Goal: Go to known website

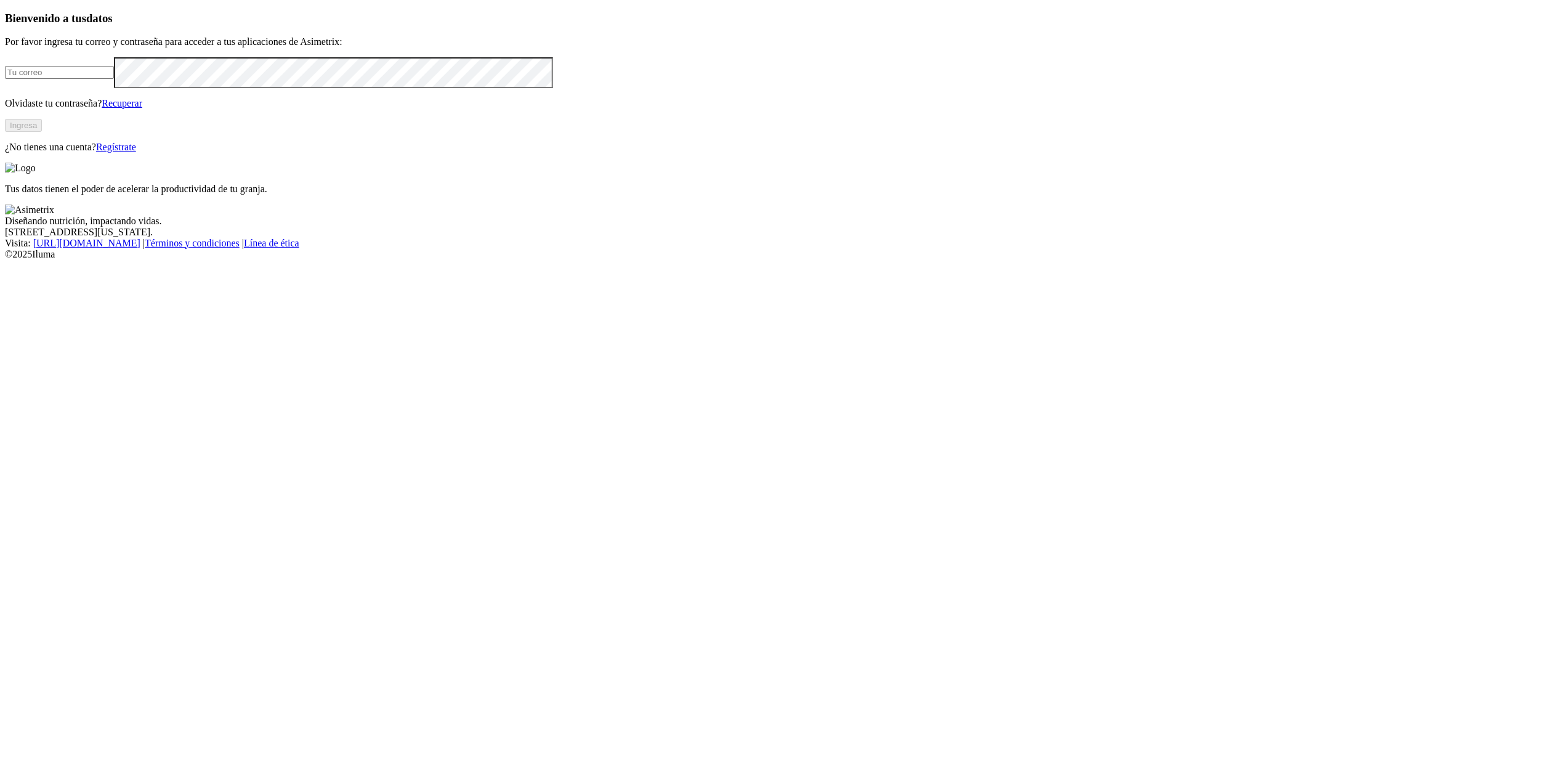
type input "[EMAIL_ADDRESS][DOMAIN_NAME]"
click at [42, 132] on button "Ingresa" at bounding box center [23, 125] width 37 height 13
